Goal: Information Seeking & Learning: Learn about a topic

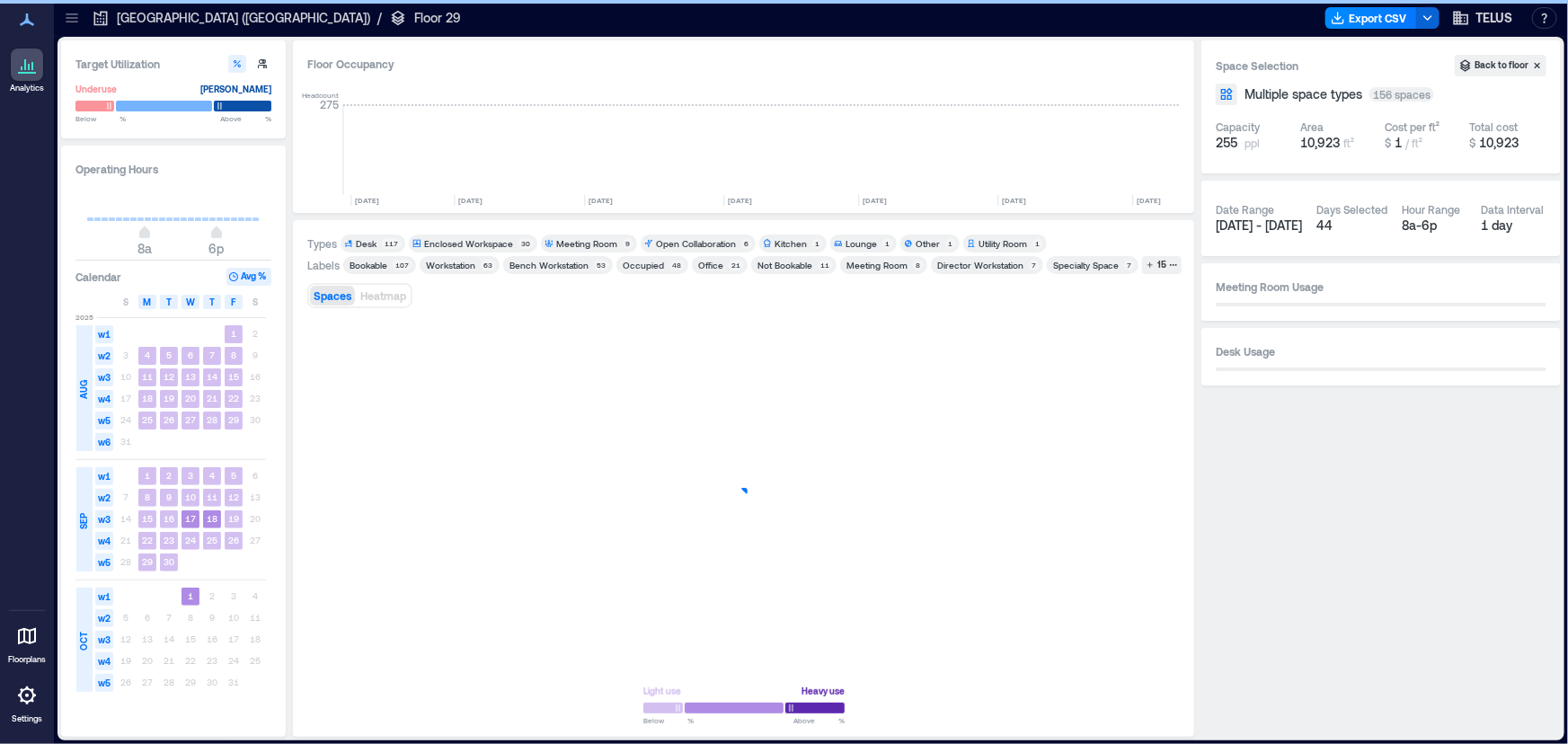
scroll to position [0, 2014]
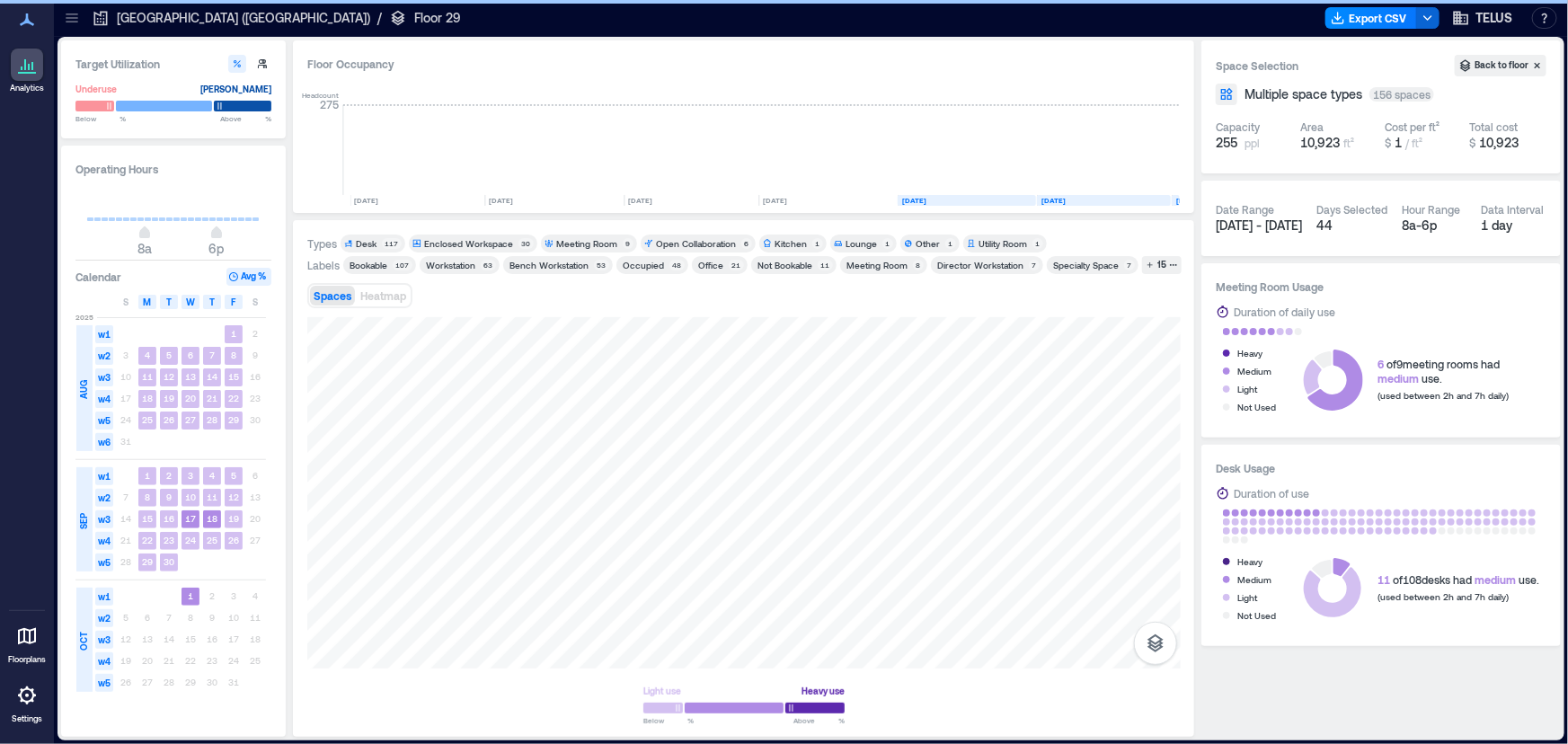
click at [72, 18] on icon at bounding box center [72, 18] width 18 height 18
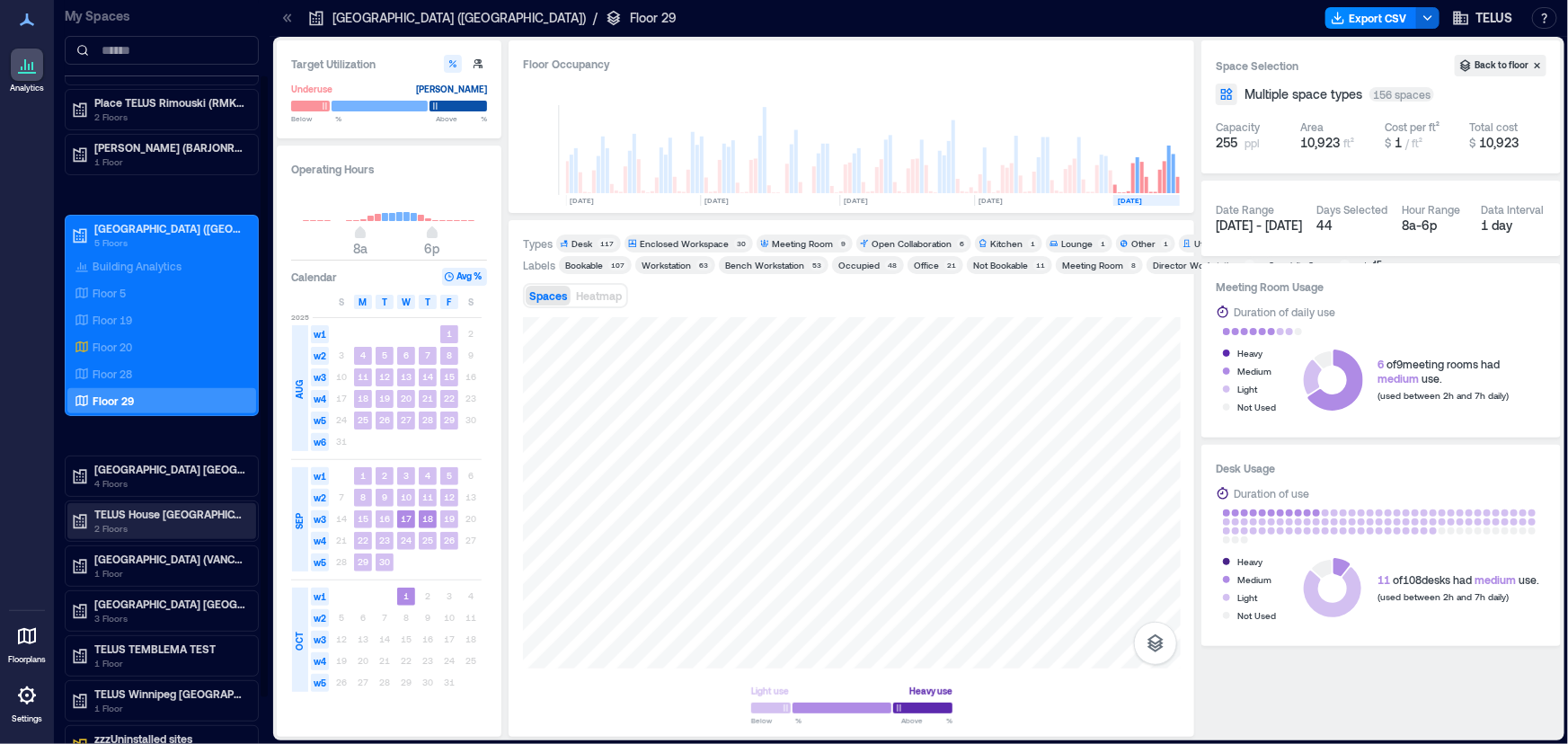
scroll to position [89, 0]
click at [190, 605] on p "[GEOGRAPHIC_DATA] [GEOGRAPHIC_DATA] (SRRYBCCS)" at bounding box center [169, 602] width 151 height 15
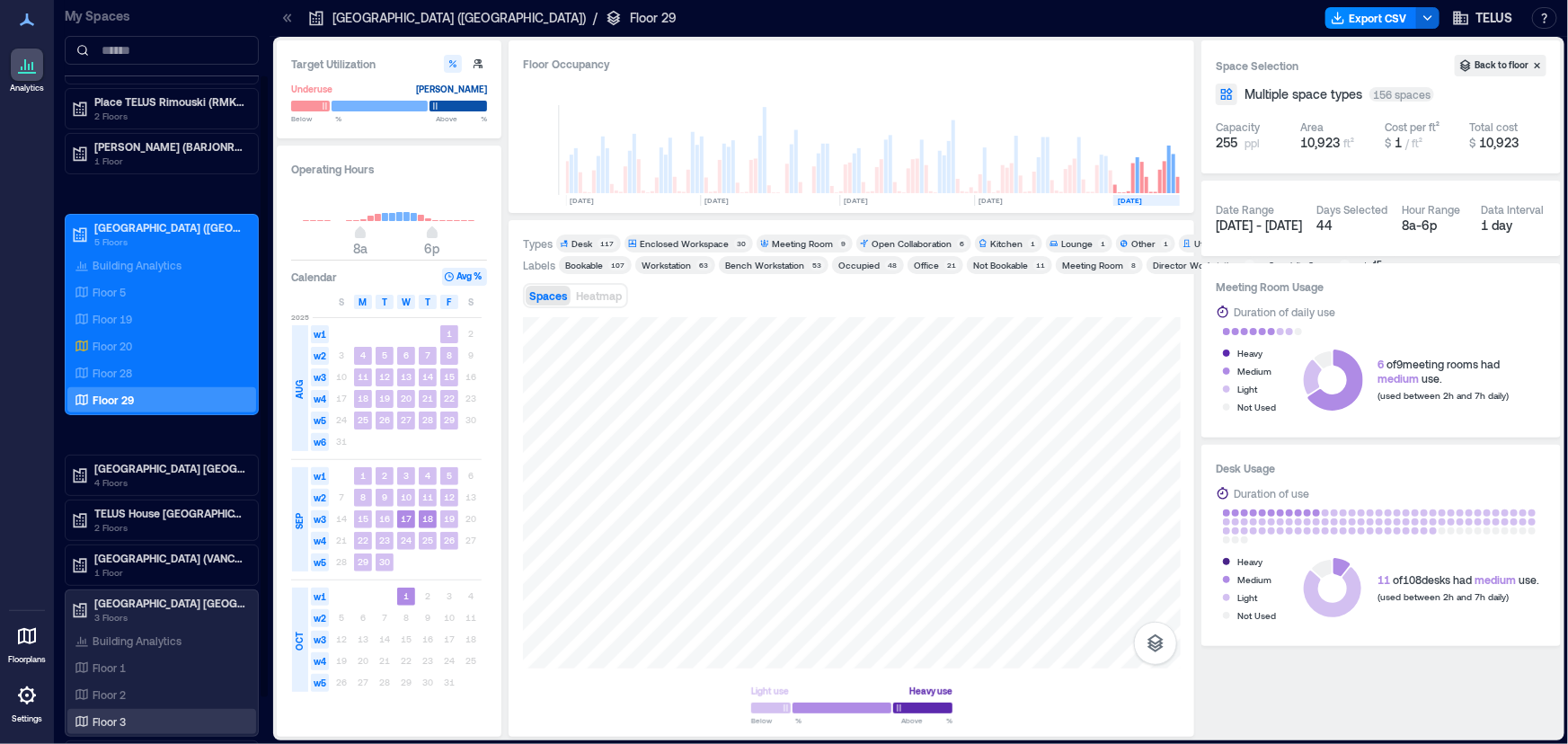
click at [129, 715] on div "Floor 3" at bounding box center [157, 721] width 174 height 18
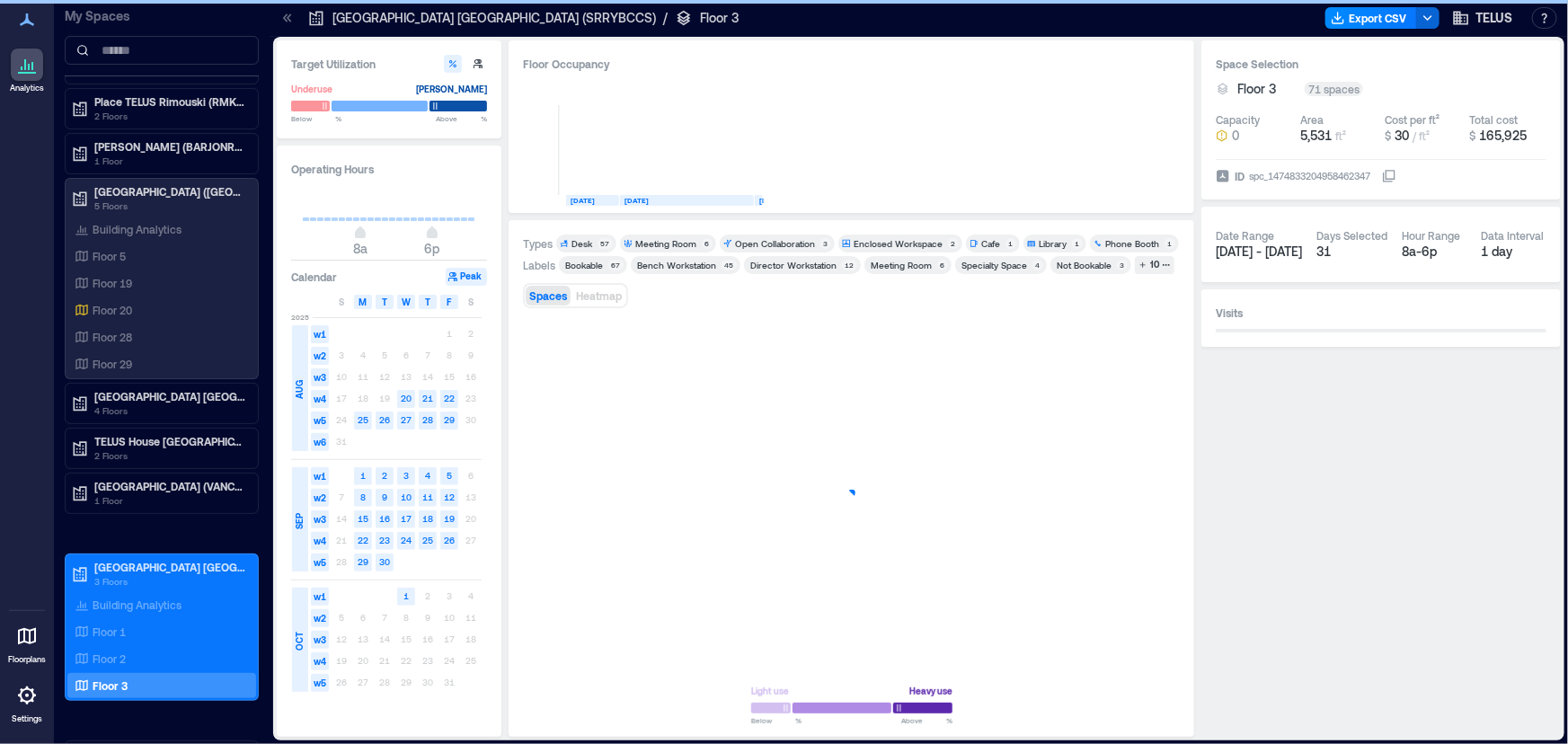
click at [289, 13] on icon at bounding box center [287, 18] width 18 height 18
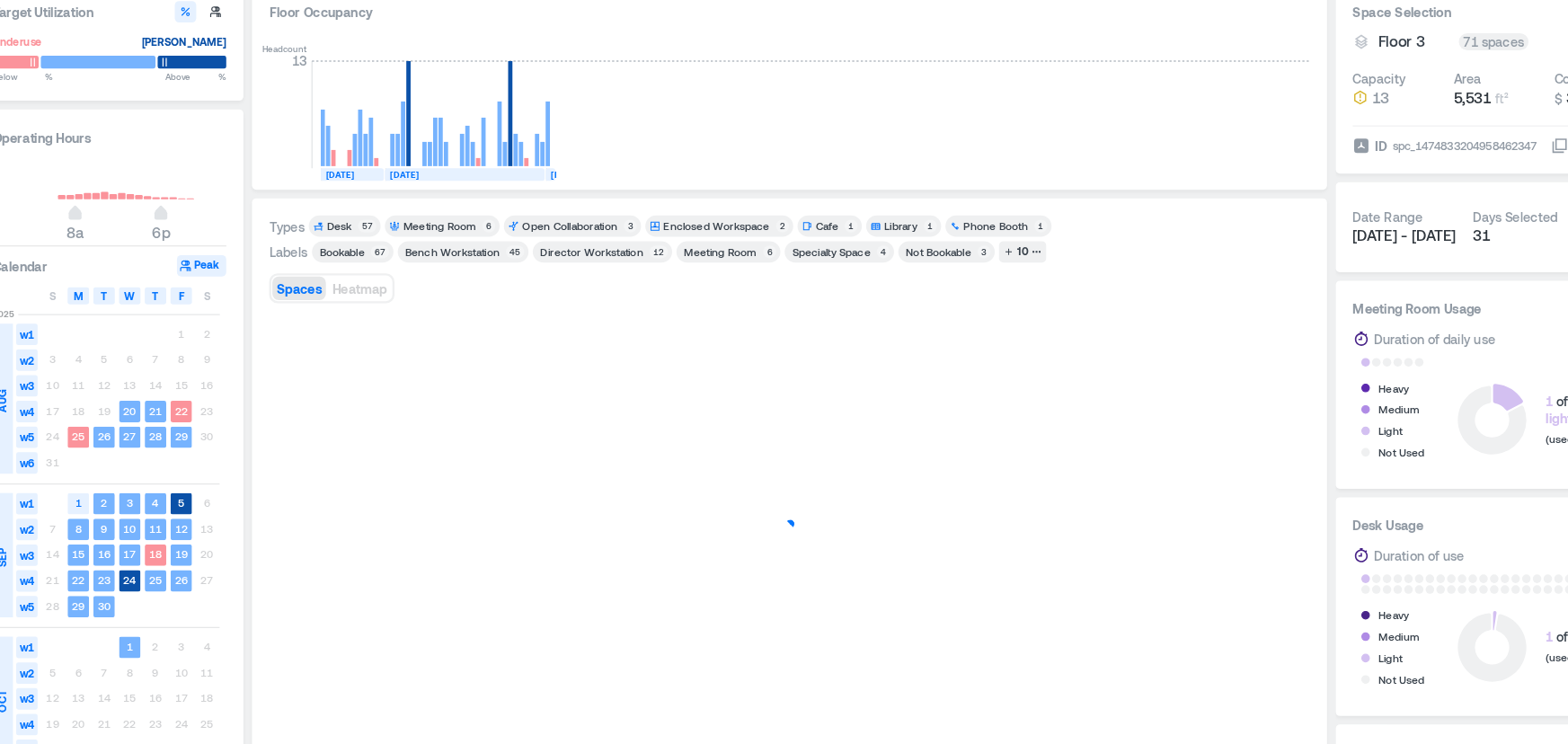
click at [503, 335] on div "Loading..." at bounding box center [744, 492] width 874 height 351
